Goal: Task Accomplishment & Management: Complete application form

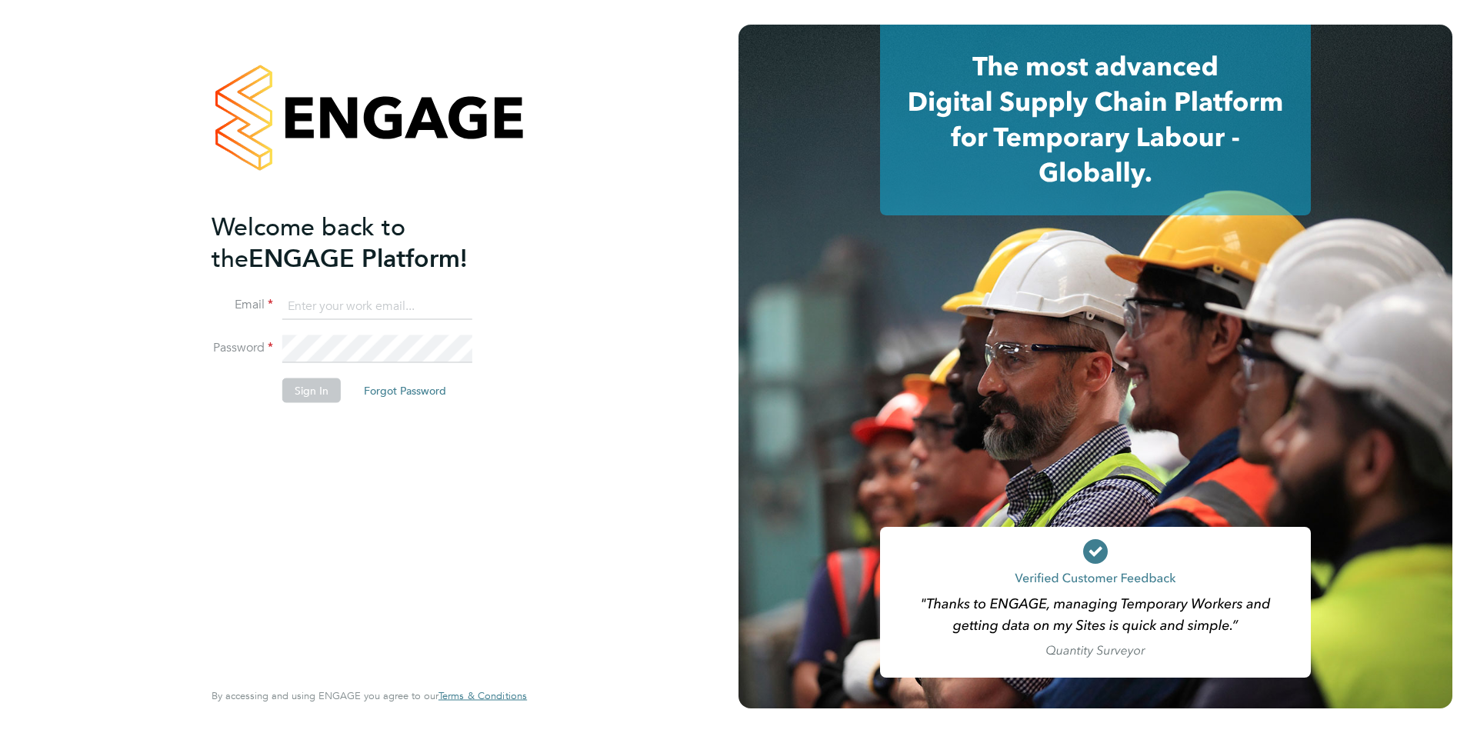
type input "danielle.page@novaeducation.net"
click at [292, 385] on button "Sign In" at bounding box center [311, 390] width 58 height 25
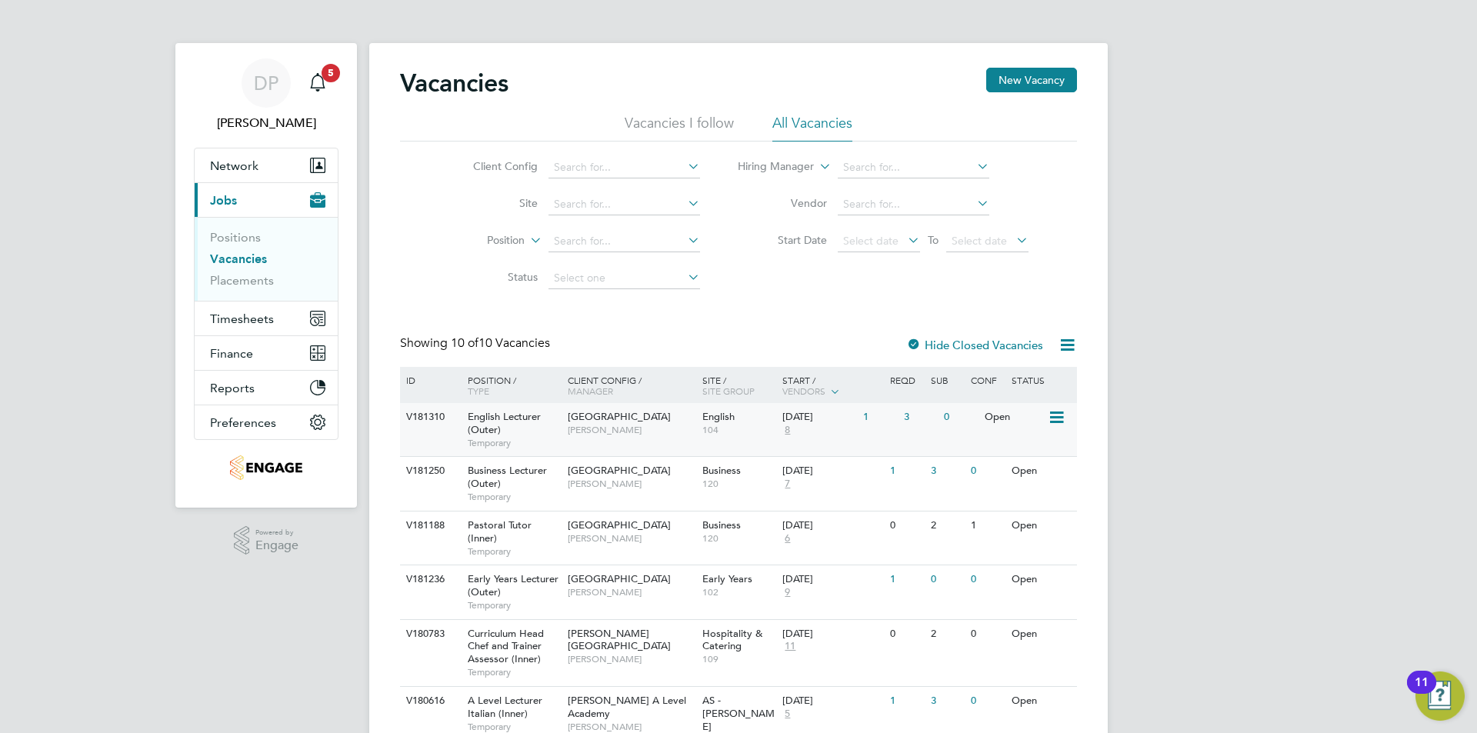
click at [904, 456] on div "V181310 English Lecturer (Outer) Temporary Redbridge Campus Daria Gregory Engli…" at bounding box center [738, 429] width 677 height 53
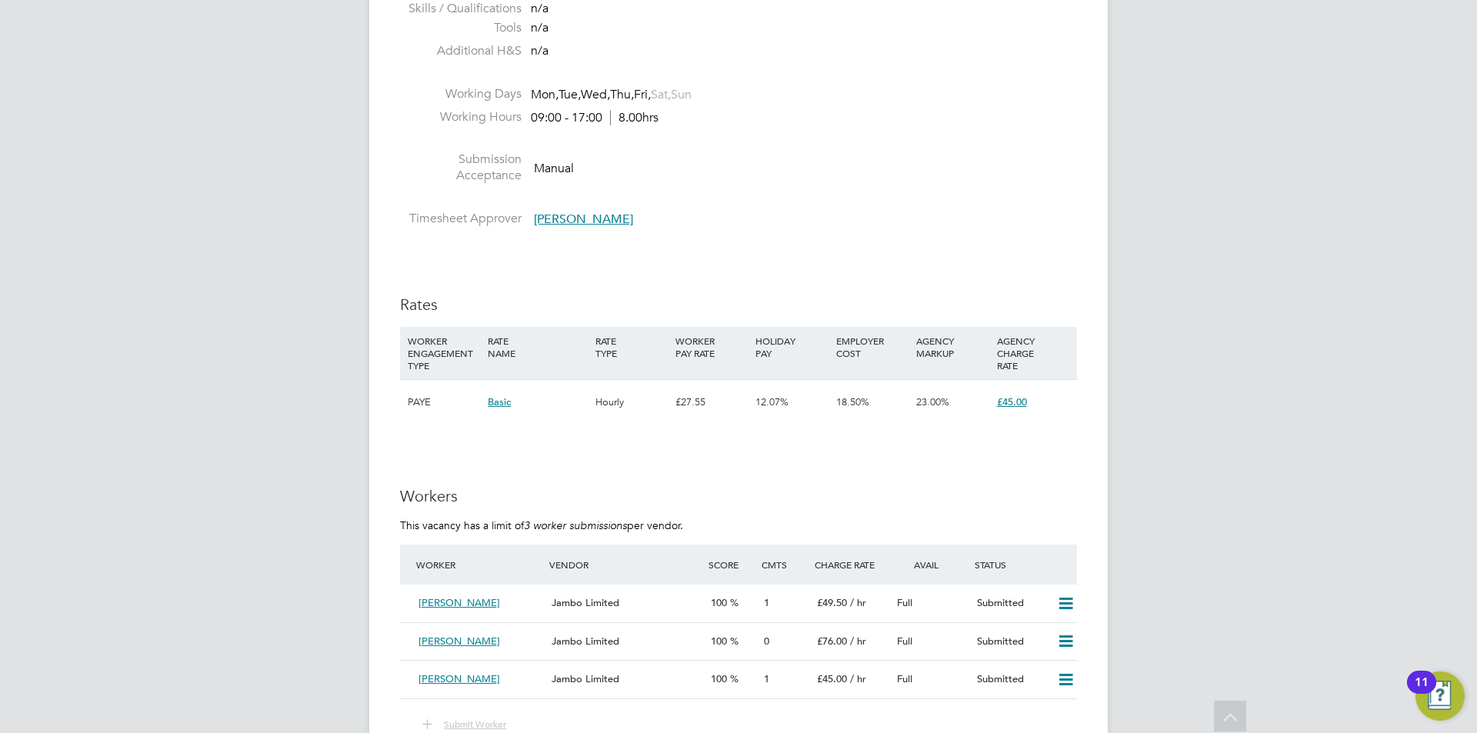
scroll to position [2001, 0]
